Goal: Browse casually

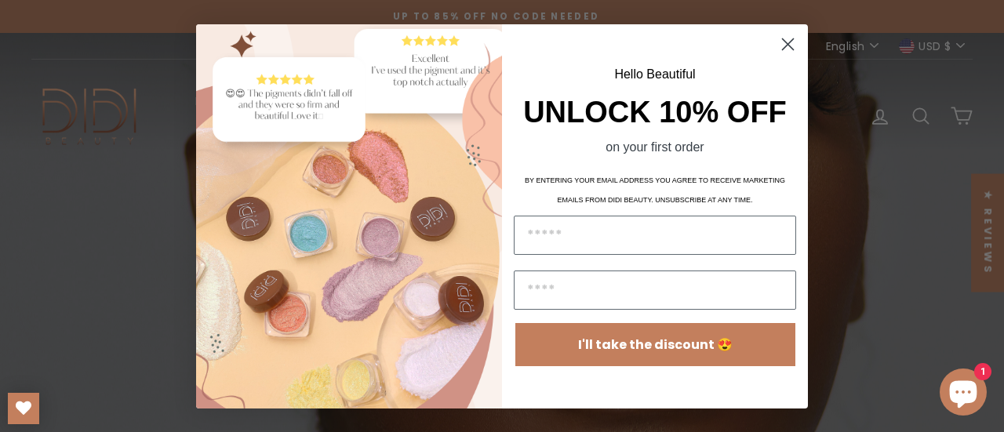
click at [626, 81] on span "Hello Beautiful" at bounding box center [654, 73] width 81 height 13
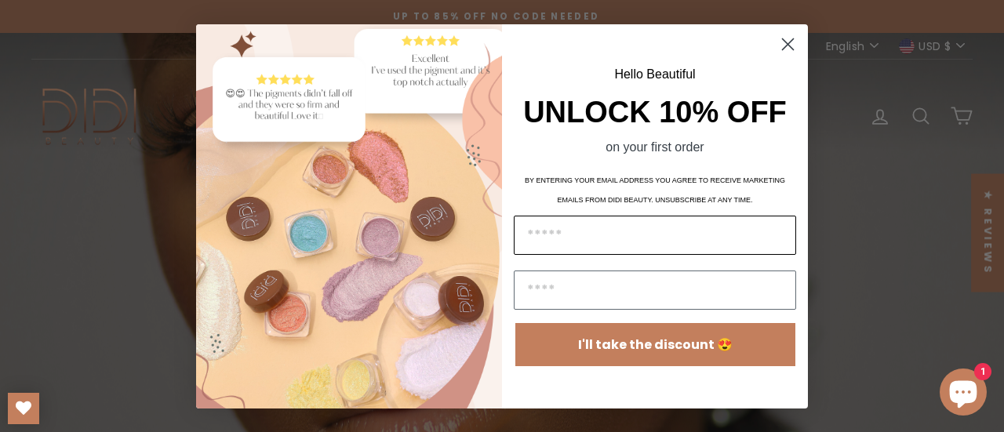
click at [568, 237] on input "Email" at bounding box center [655, 235] width 282 height 39
click at [538, 277] on input "Name" at bounding box center [655, 290] width 282 height 39
click at [588, 228] on input "Email" at bounding box center [655, 235] width 282 height 39
click at [635, 160] on div "on your first order" at bounding box center [655, 150] width 273 height 20
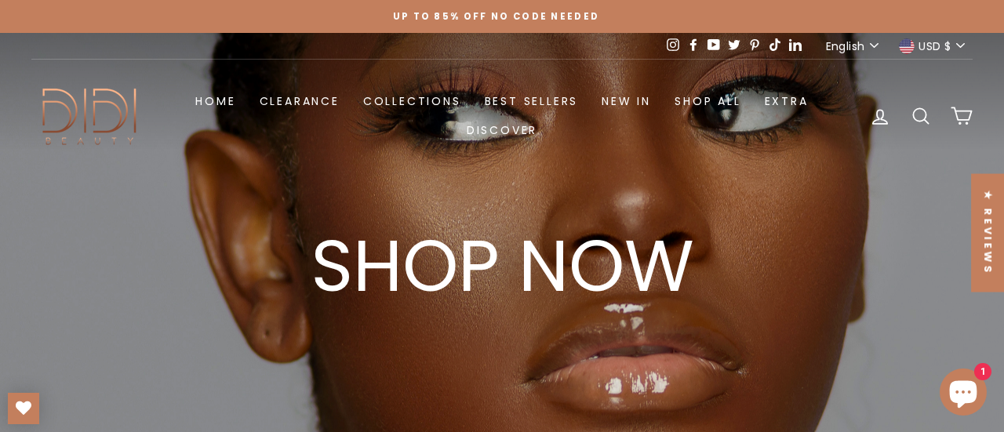
click at [992, 115] on div "Close dialog Hello Beautiful UNLOCK 10% OFF on your first order BY ENTERING YOU…" at bounding box center [502, 216] width 1004 height 432
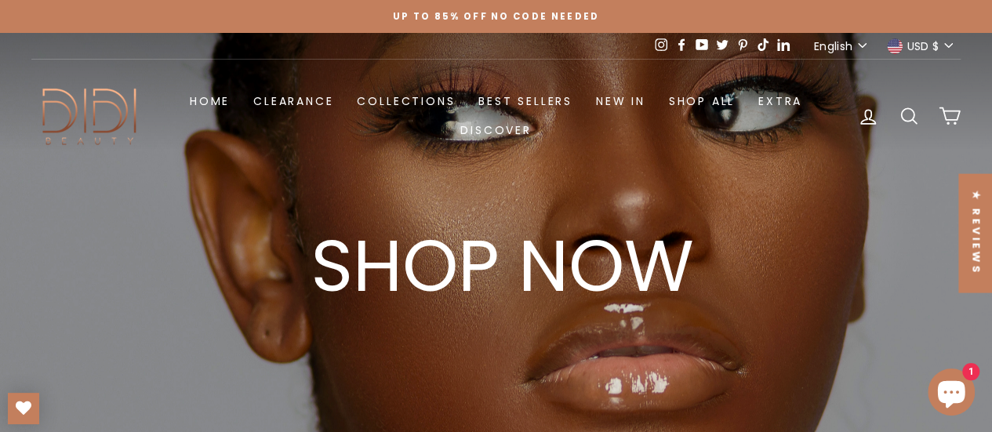
click at [241, 167] on link at bounding box center [502, 249] width 1004 height 432
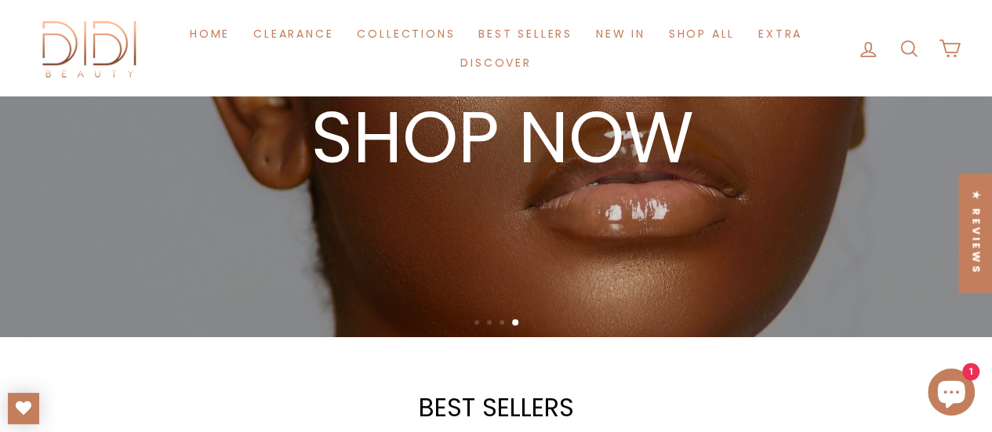
scroll to position [314, 0]
